Goal: Task Accomplishment & Management: Use online tool/utility

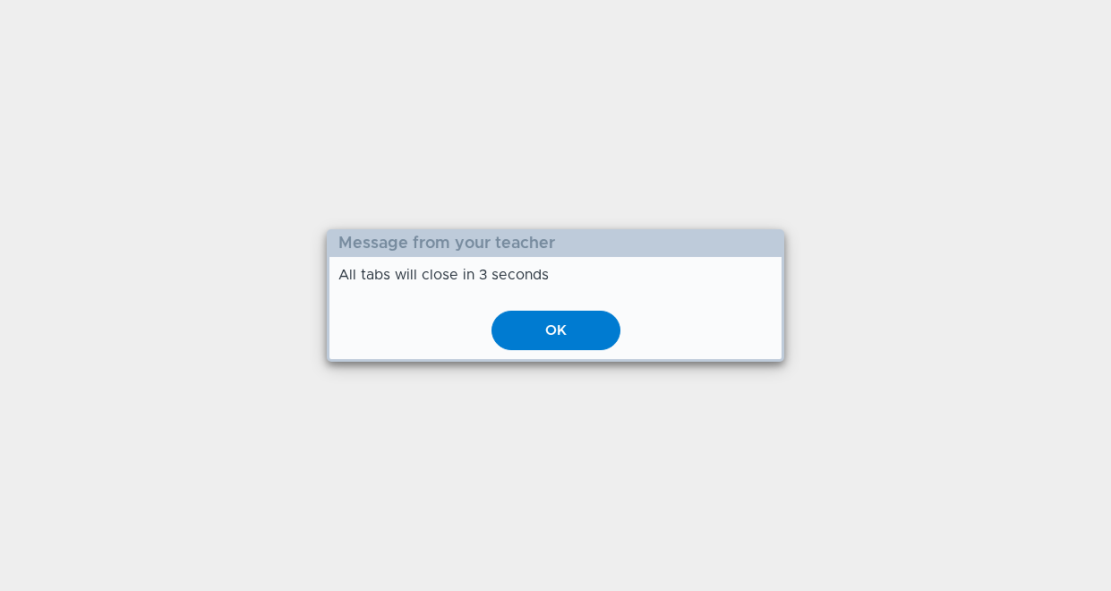
click at [549, 324] on div "OK" at bounding box center [556, 330] width 129 height 39
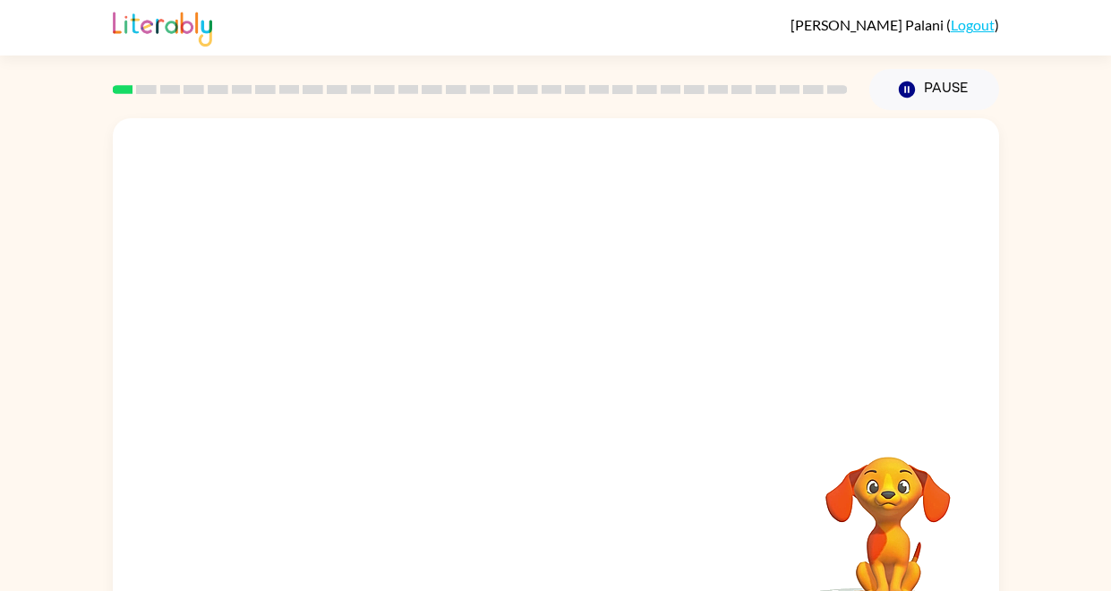
scroll to position [1, 0]
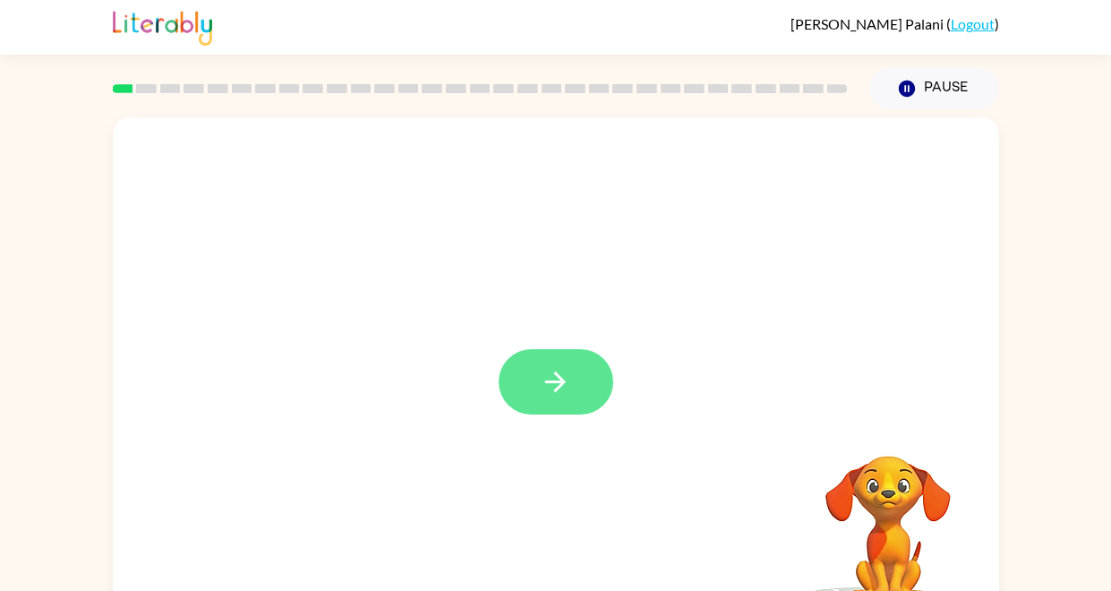
click at [574, 385] on button "button" at bounding box center [556, 381] width 115 height 65
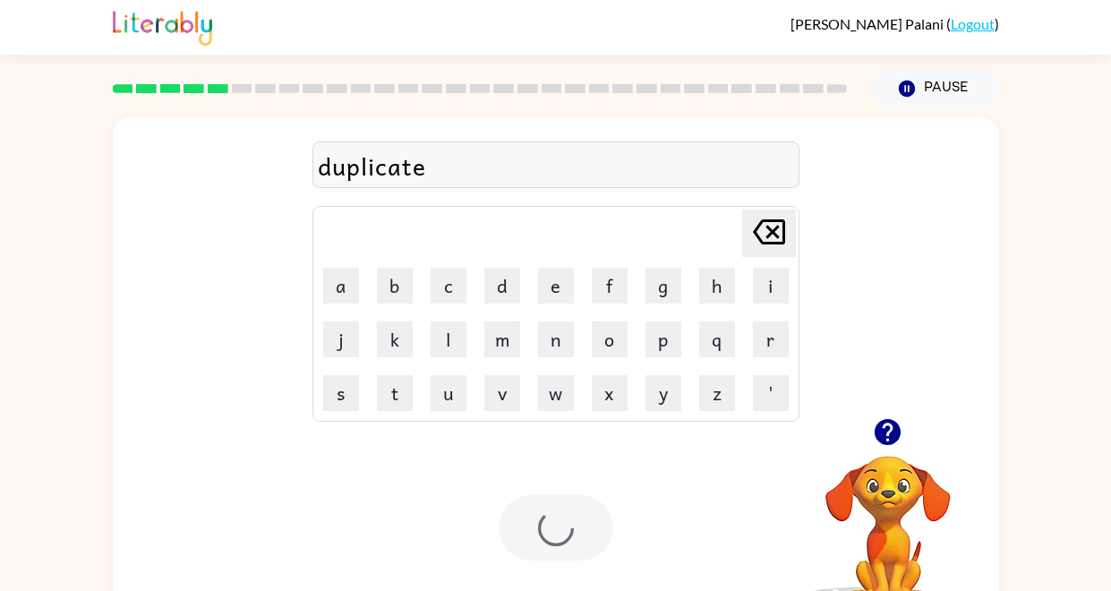
click at [727, 500] on div "Your browser must support playing .mp4 files to use Literably. Please try using…" at bounding box center [556, 527] width 886 height 201
click at [564, 529] on div at bounding box center [556, 527] width 115 height 65
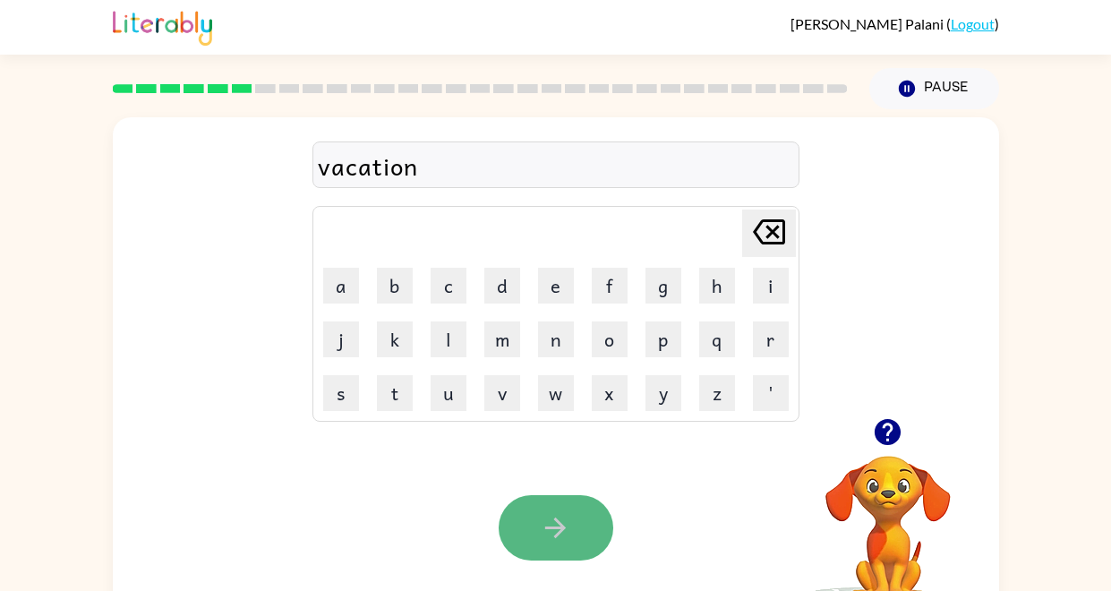
click at [563, 533] on icon "button" at bounding box center [555, 527] width 31 height 31
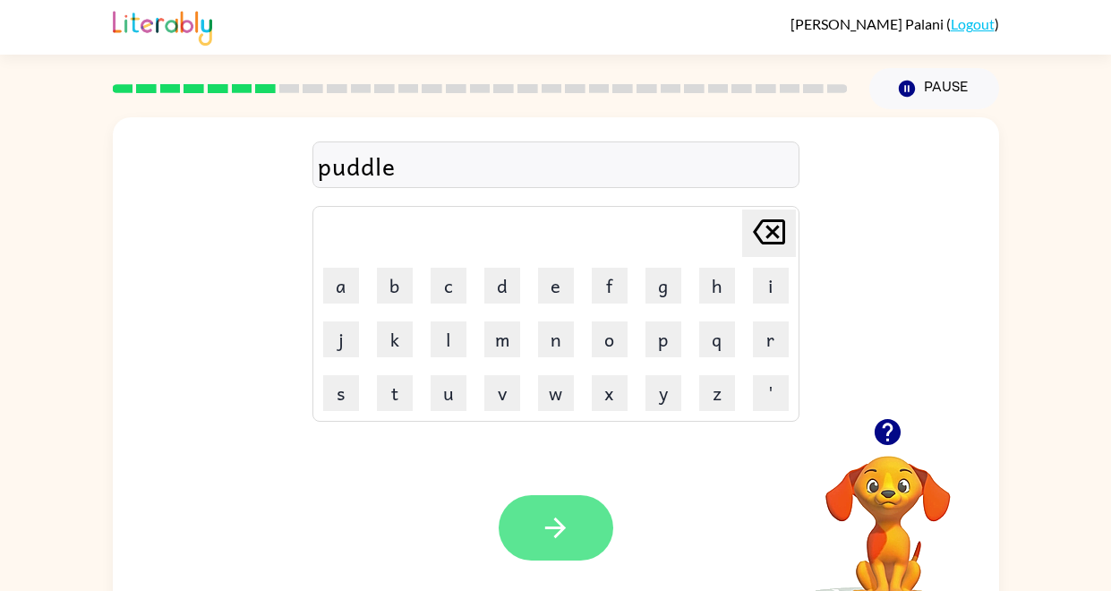
click at [562, 547] on button "button" at bounding box center [556, 527] width 115 height 65
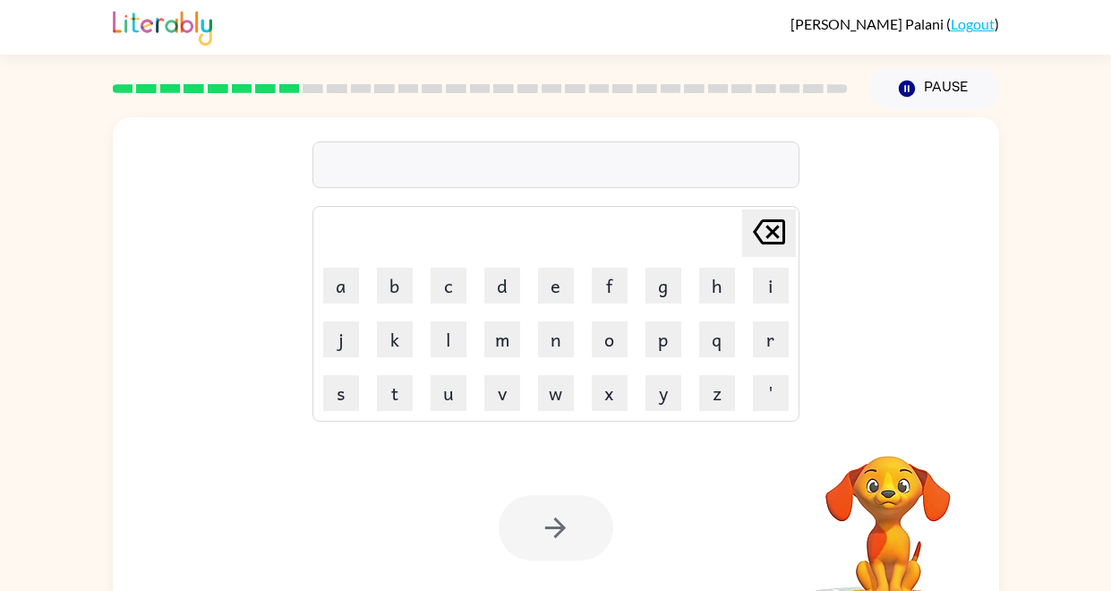
click at [560, 541] on div at bounding box center [556, 527] width 115 height 65
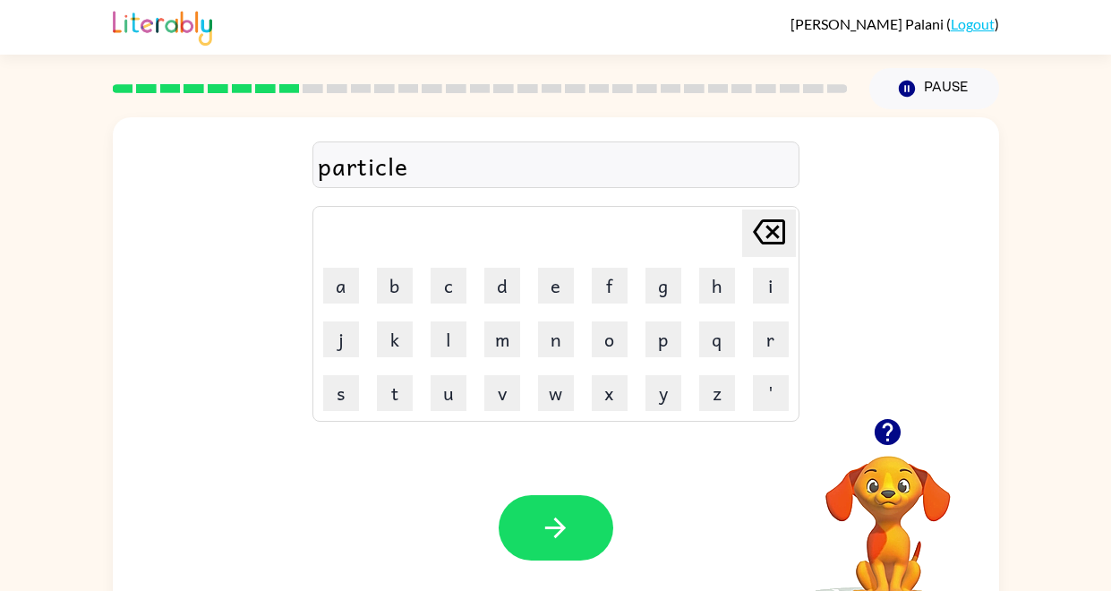
click at [560, 541] on icon "button" at bounding box center [555, 527] width 31 height 31
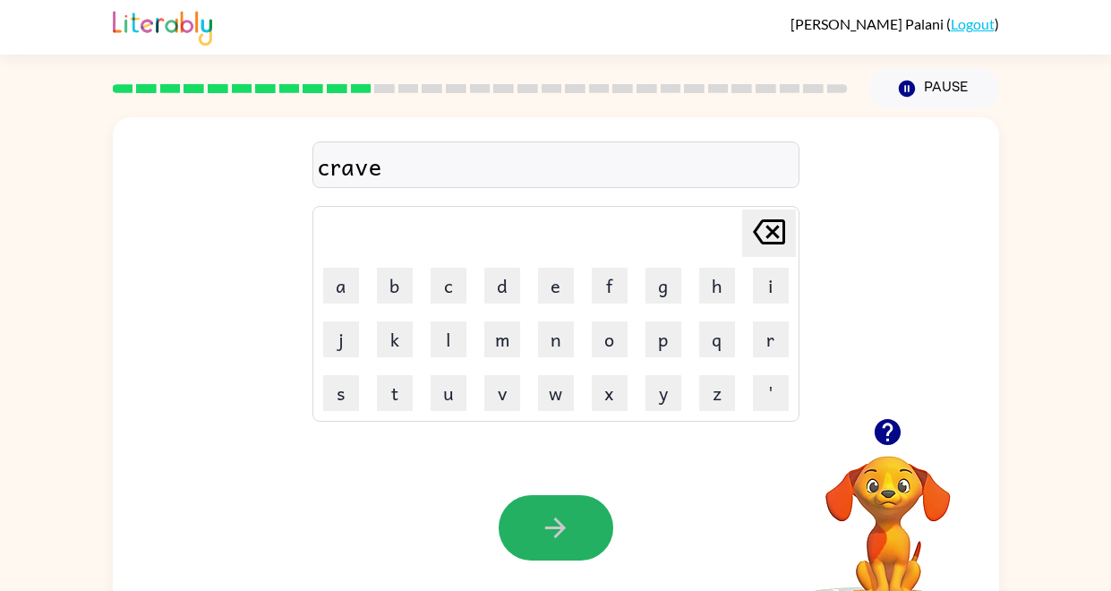
click at [560, 541] on icon "button" at bounding box center [555, 527] width 31 height 31
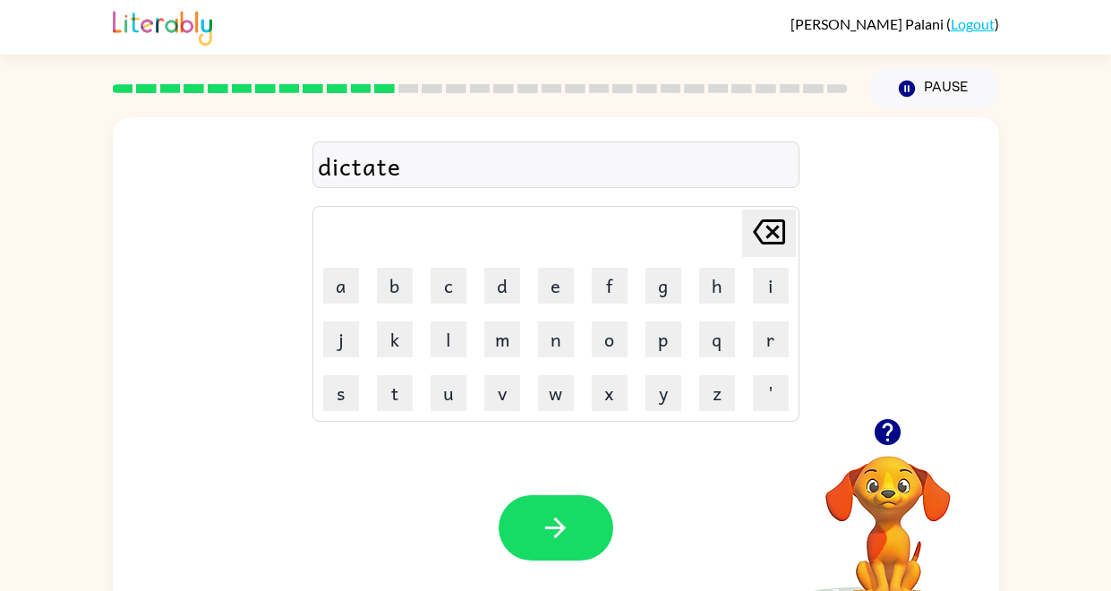
click at [560, 541] on icon "button" at bounding box center [555, 527] width 31 height 31
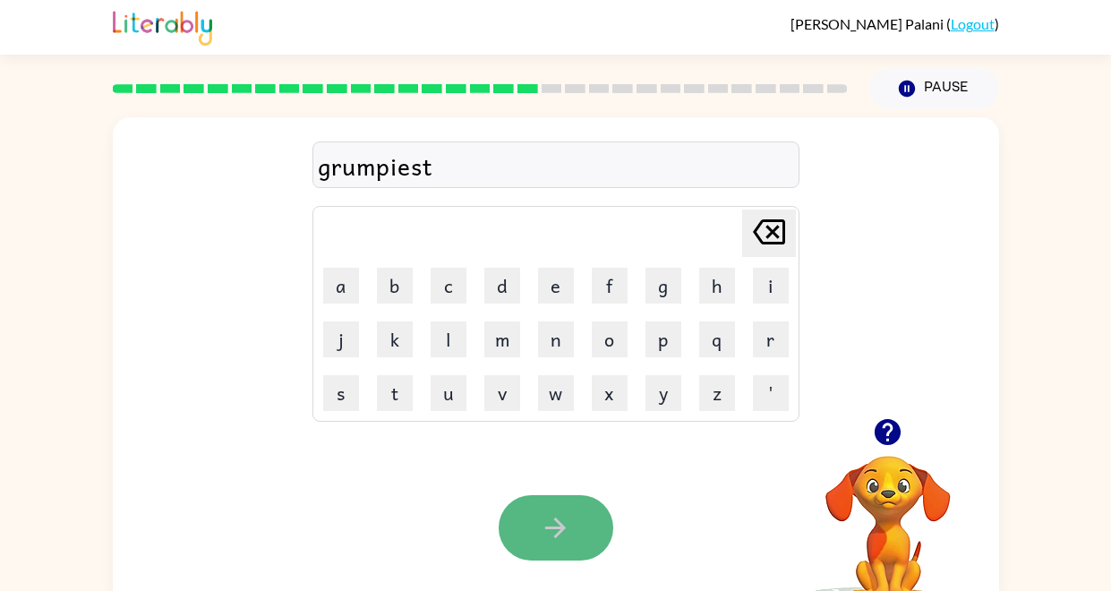
click at [560, 542] on icon "button" at bounding box center [555, 527] width 31 height 31
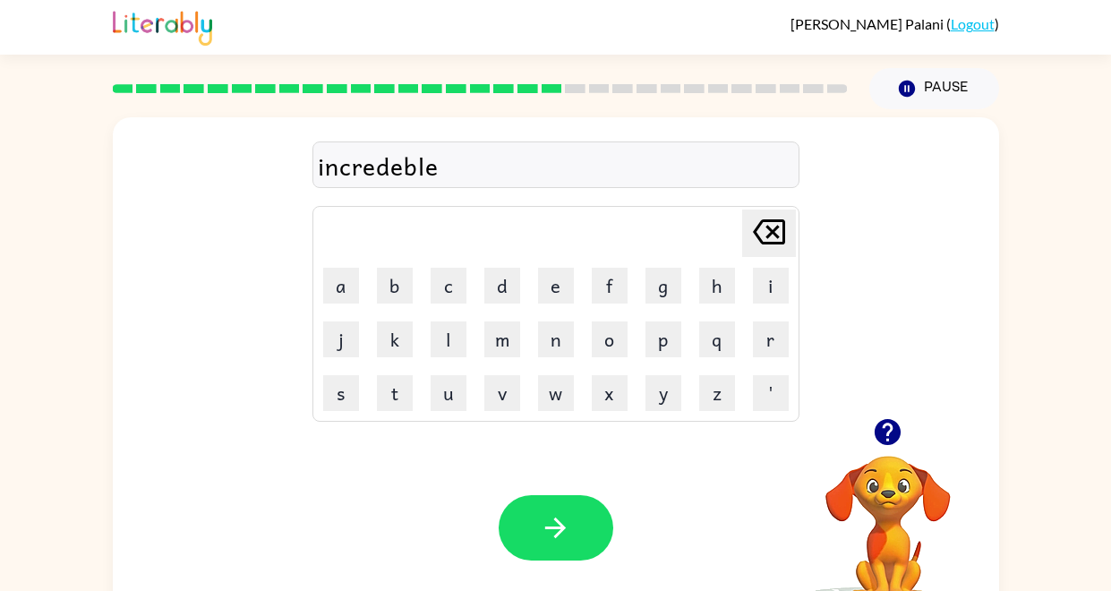
click at [450, 165] on div "incredeble" at bounding box center [556, 166] width 476 height 38
click at [451, 171] on div "incredible" at bounding box center [556, 166] width 476 height 38
click at [577, 518] on button "button" at bounding box center [556, 527] width 115 height 65
click at [554, 527] on icon "button" at bounding box center [555, 528] width 21 height 21
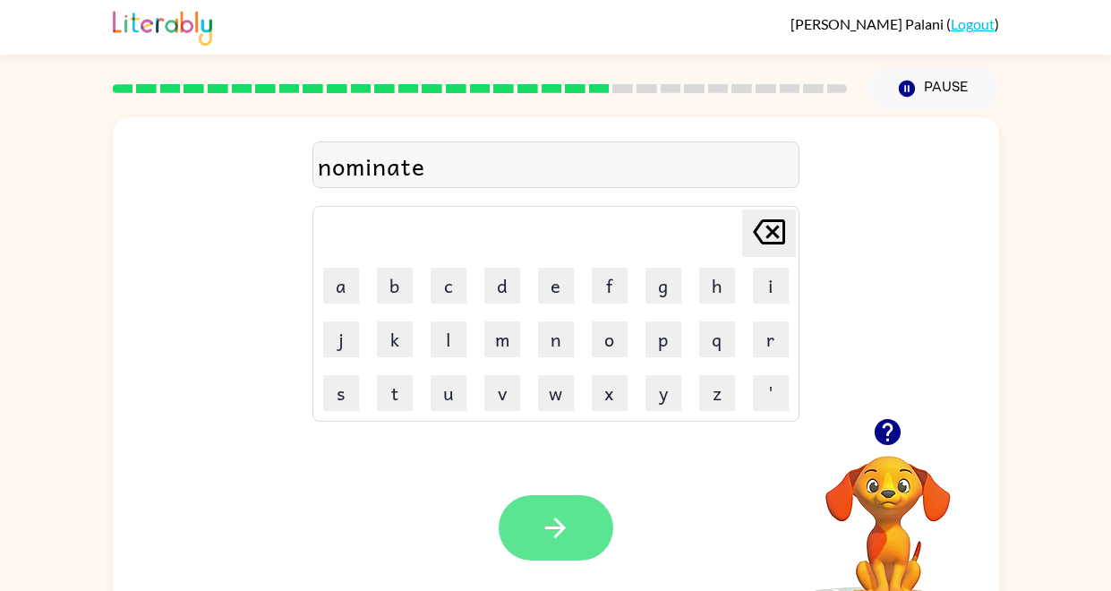
click at [553, 527] on icon "button" at bounding box center [555, 528] width 21 height 21
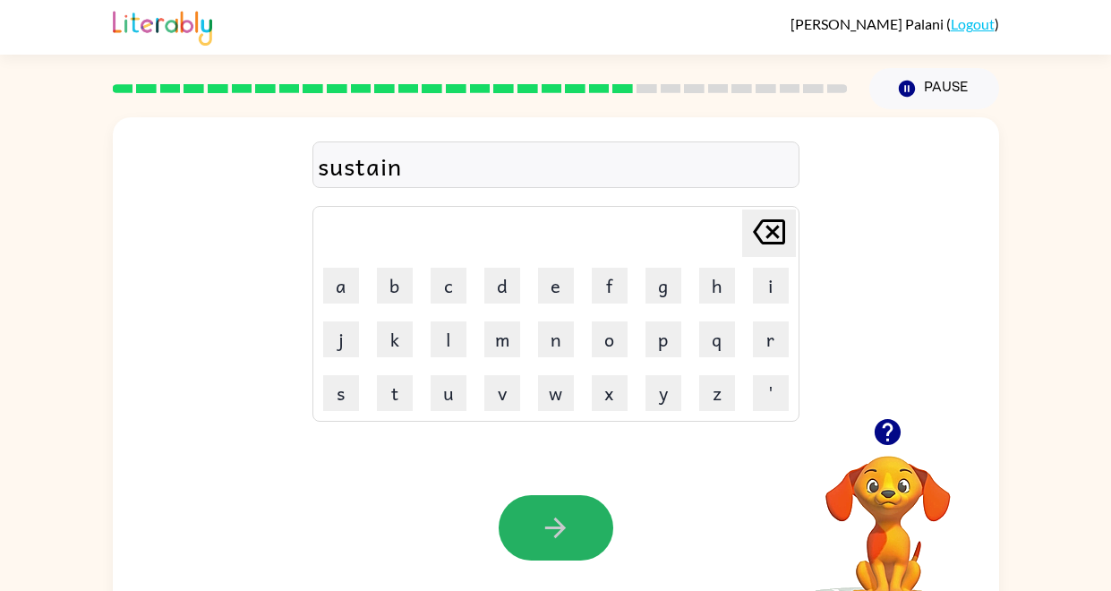
click at [553, 527] on icon "button" at bounding box center [555, 528] width 21 height 21
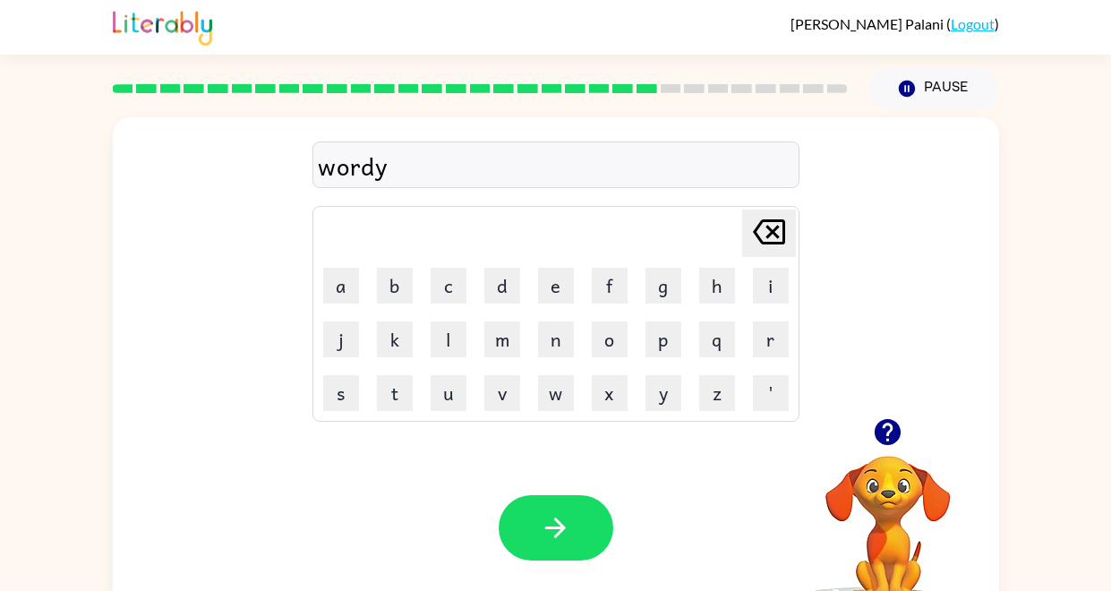
click at [553, 527] on icon "button" at bounding box center [555, 528] width 21 height 21
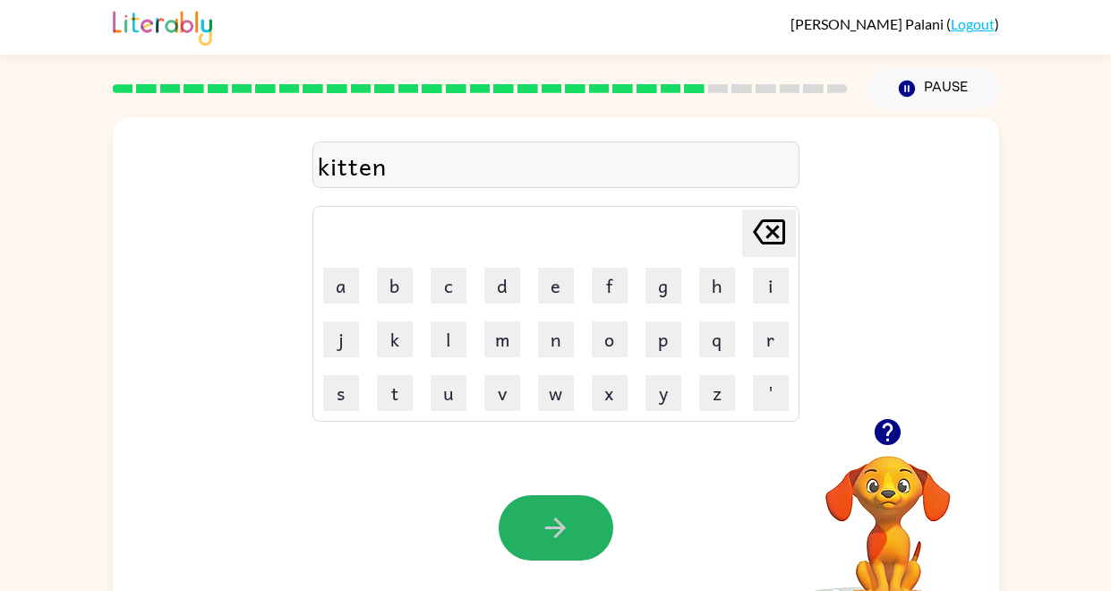
click at [553, 527] on icon "button" at bounding box center [555, 528] width 21 height 21
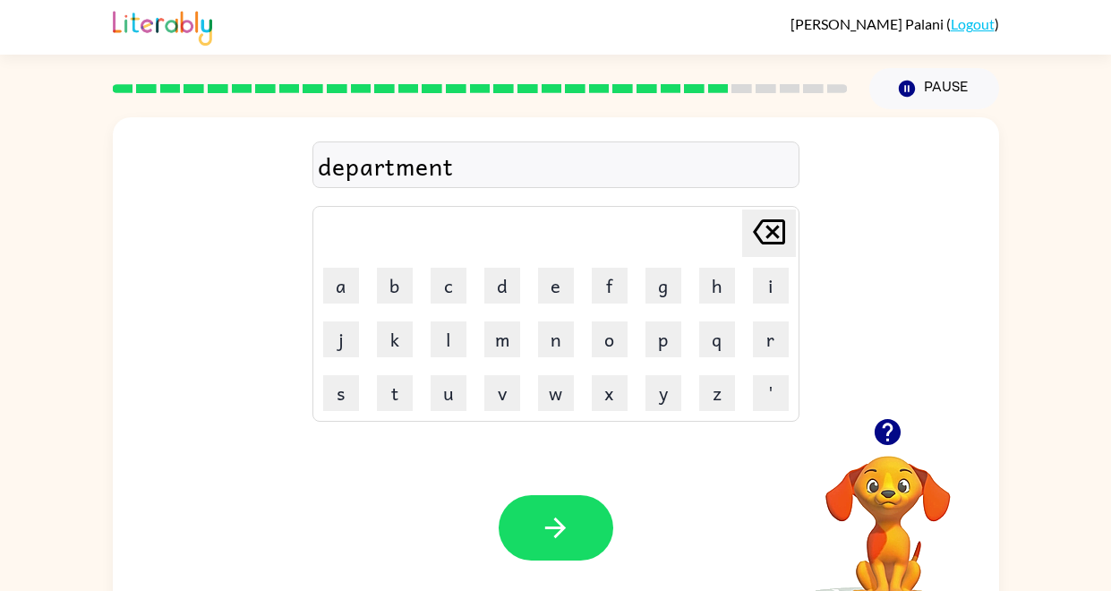
click at [553, 527] on icon "button" at bounding box center [555, 528] width 21 height 21
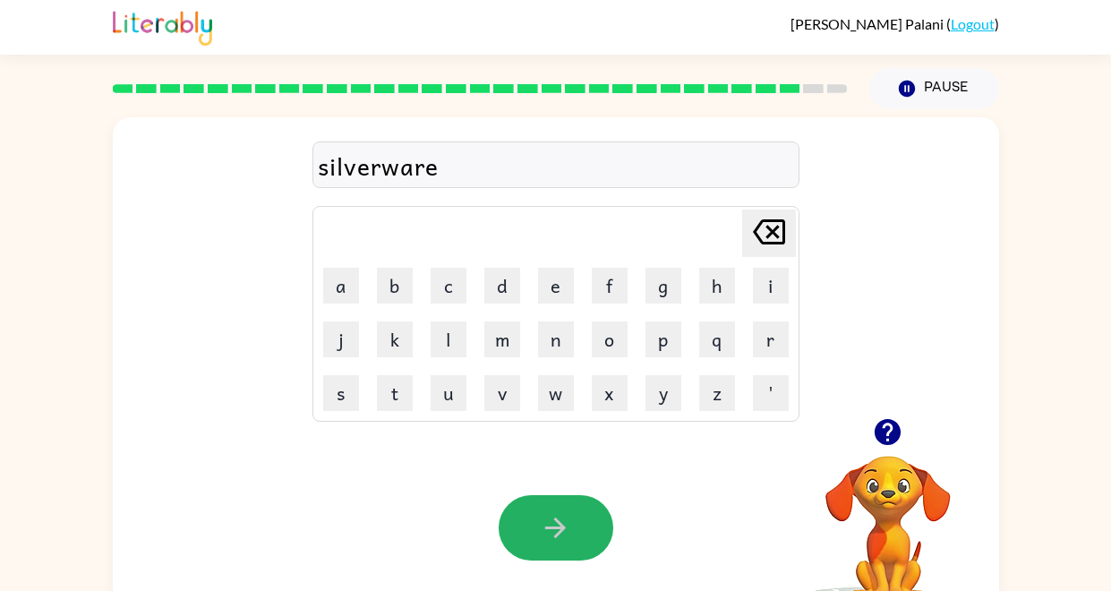
click at [553, 527] on icon "button" at bounding box center [555, 528] width 21 height 21
